Goal: Task Accomplishment & Management: Use online tool/utility

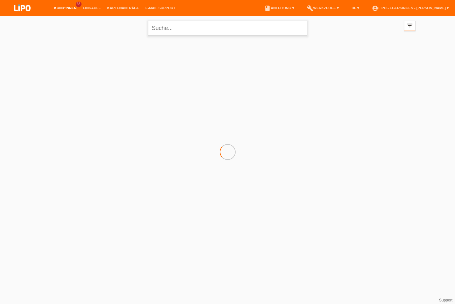
click at [216, 33] on input "text" at bounding box center [227, 28] width 159 height 15
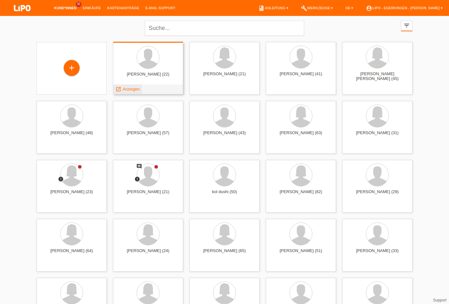
click at [139, 91] on span "Anzeigen" at bounding box center [131, 89] width 17 height 5
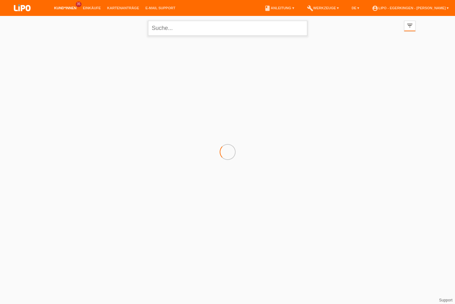
click at [162, 23] on input "text" at bounding box center [227, 28] width 159 height 15
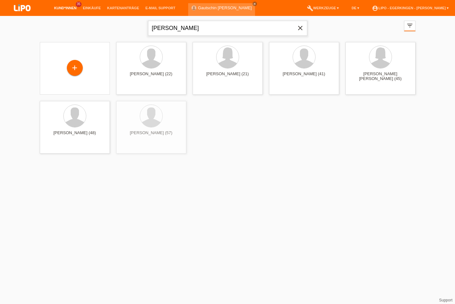
type input "salm"
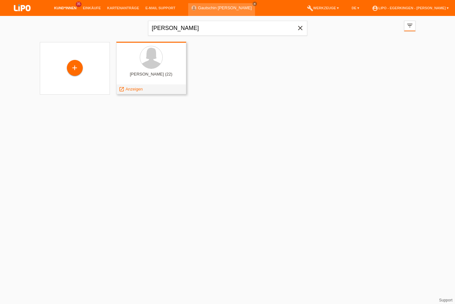
click at [131, 87] on span "Anzeigen" at bounding box center [134, 89] width 17 height 5
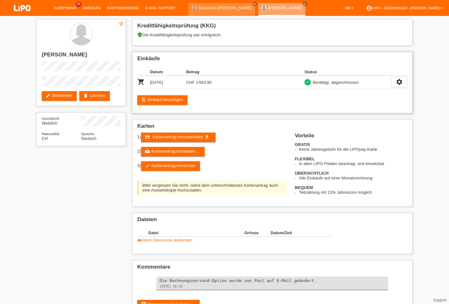
drag, startPoint x: 189, startPoint y: 82, endPoint x: 224, endPoint y: 83, distance: 35.1
click at [224, 83] on tr "shopping_cart 18.07.2025 CHF 1'663.90 check Bestätigt, abgeschlossen" at bounding box center [272, 82] width 270 height 13
click at [163, 78] on td "18.07.2025" at bounding box center [168, 82] width 36 height 13
drag, startPoint x: 168, startPoint y: 82, endPoint x: 262, endPoint y: 82, distance: 94.7
click at [262, 82] on tr "shopping_cart 18.07.2025 CHF 1'663.90 check Bestätigt, abgeschlossen" at bounding box center [272, 82] width 270 height 13
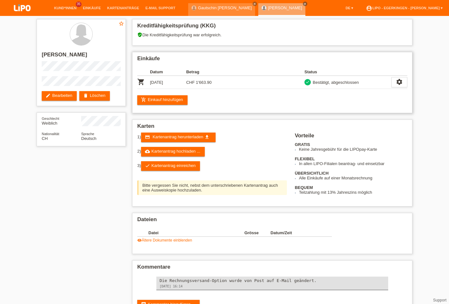
click at [262, 82] on td at bounding box center [263, 82] width 82 height 13
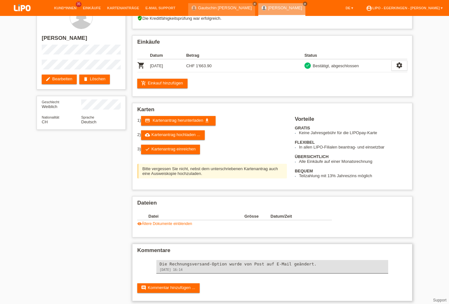
scroll to position [24, 0]
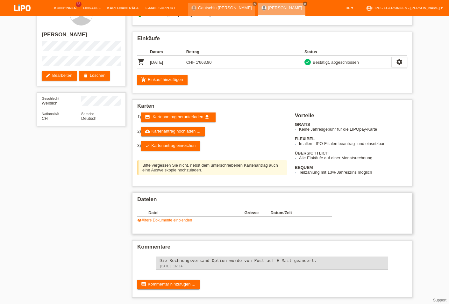
click at [177, 219] on link "visibility Ältere Dokumente einblenden" at bounding box center [164, 220] width 55 height 4
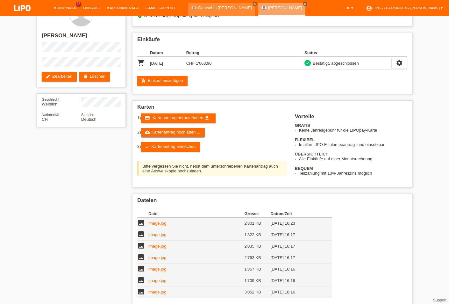
scroll to position [0, 0]
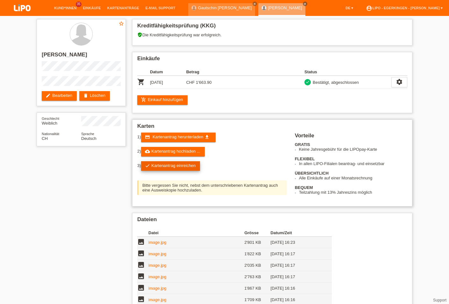
click at [168, 170] on link "check Kartenantrag einreichen" at bounding box center [170, 166] width 59 height 10
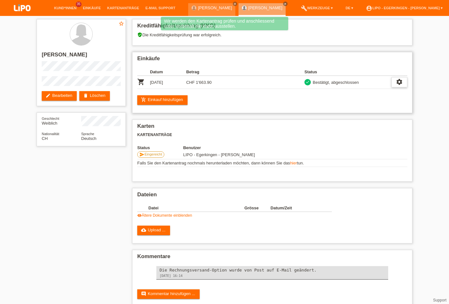
click at [397, 80] on icon "settings" at bounding box center [399, 81] width 7 height 7
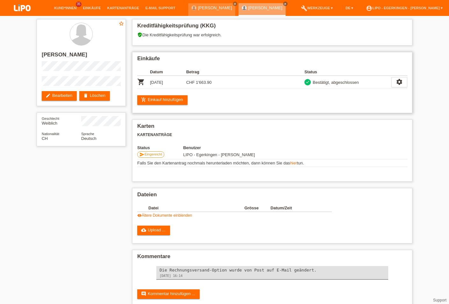
click at [374, 120] on div "Kreditfähigkeitsprüfung (KKG) verified_user Die Kreditfähigkeitsprüfung war erf…" at bounding box center [272, 165] width 287 height 298
click at [397, 82] on icon "settings" at bounding box center [399, 81] width 7 height 7
click at [381, 123] on span "Stornierung hinzufügen..." at bounding box center [378, 122] width 48 height 8
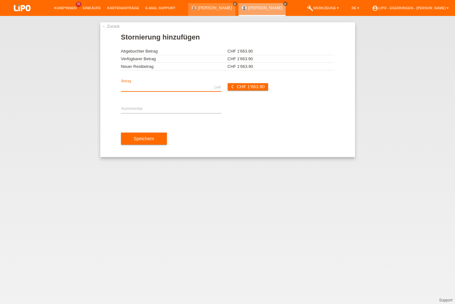
click at [159, 87] on input "text" at bounding box center [171, 88] width 100 height 8
type input "7"
type input "956.90"
drag, startPoint x: 226, startPoint y: 63, endPoint x: 254, endPoint y: 64, distance: 28.1
click at [254, 64] on tbody "Abgebuchter Betrag CHF 1'663.90 Verfügbarer Betrag CHF 1'663.90 Neuer Restbetra…" at bounding box center [228, 58] width 214 height 23
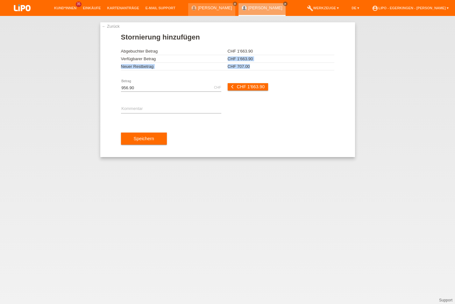
click at [260, 65] on td "CHF 707.00" at bounding box center [281, 67] width 107 height 8
drag, startPoint x: 257, startPoint y: 67, endPoint x: 207, endPoint y: 64, distance: 50.1
click at [207, 64] on tr "Neuer Restbetrag CHF 707.00" at bounding box center [228, 67] width 214 height 8
click at [207, 64] on td "Neuer Restbetrag" at bounding box center [174, 67] width 107 height 8
drag, startPoint x: 125, startPoint y: 51, endPoint x: 214, endPoint y: 50, distance: 88.9
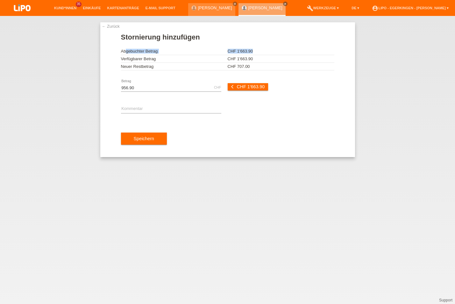
click at [254, 49] on tr "Abgebuchter Betrag CHF 1'663.90" at bounding box center [228, 51] width 214 height 8
drag, startPoint x: 127, startPoint y: 59, endPoint x: 250, endPoint y: 55, distance: 122.5
click at [250, 55] on tbody "Abgebuchter Betrag CHF 1'663.90 Verfügbarer Betrag CHF 1'663.90 Neuer Restbetra…" at bounding box center [228, 58] width 214 height 23
drag, startPoint x: 120, startPoint y: 63, endPoint x: 150, endPoint y: 61, distance: 30.0
click at [259, 68] on div "← Zurück Stornierung hinzufügen Abgebuchter Betrag CHF 1'663.90 Verfügbarer Bet…" at bounding box center [227, 89] width 255 height 135
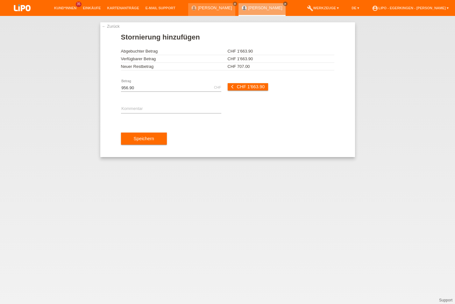
click at [195, 73] on form "Stornierung hinzufügen Abgebuchter Betrag CHF 1'663.90 Verfügbarer Betrag CHF 1…" at bounding box center [228, 95] width 214 height 124
click at [188, 110] on input "text" at bounding box center [171, 109] width 100 height 8
type input "KUNDIN HAT AUS PRIVATEN GRÜNDEN MEHRERE ARTIKEL STORNIERT"
click at [149, 138] on span "Speichern" at bounding box center [144, 138] width 20 height 5
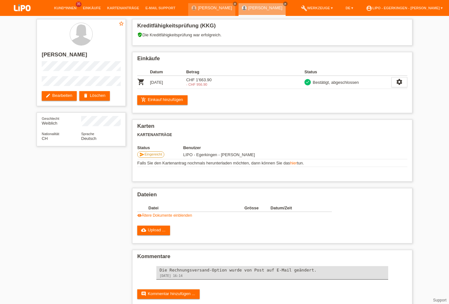
click at [413, 11] on li "account_circle LIPO - Egerkingen - [PERSON_NAME] ▾" at bounding box center [404, 8] width 83 height 16
click at [410, 9] on link "account_circle LIPO - Egerkingen - [PERSON_NAME] ▾" at bounding box center [404, 8] width 83 height 4
drag, startPoint x: 363, startPoint y: 30, endPoint x: 360, endPoint y: 32, distance: 3.4
click at [360, 32] on link "Logout" at bounding box center [354, 33] width 13 height 5
